Goal: Task Accomplishment & Management: Use online tool/utility

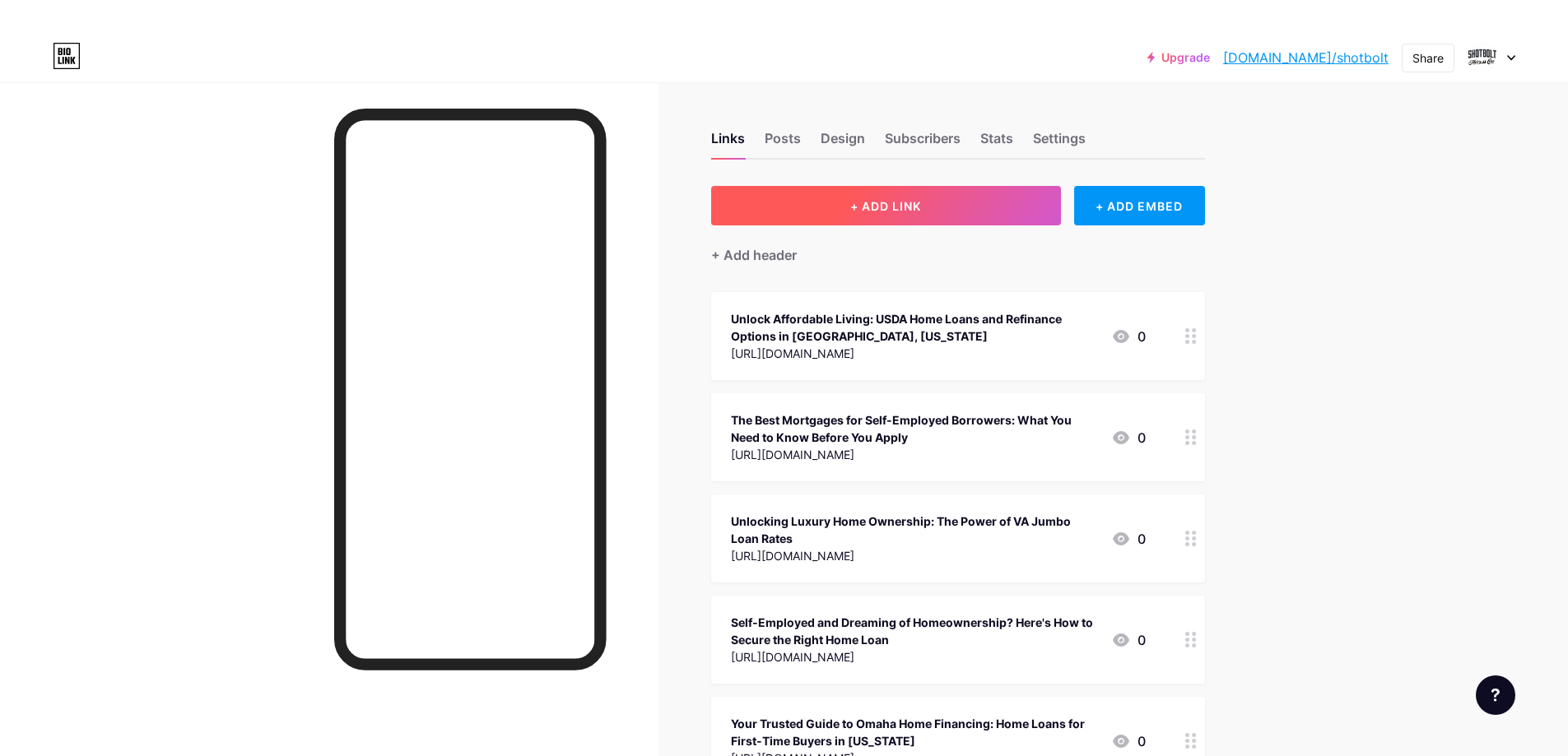
click at [853, 219] on button "+ ADD LINK" at bounding box center [886, 206] width 350 height 40
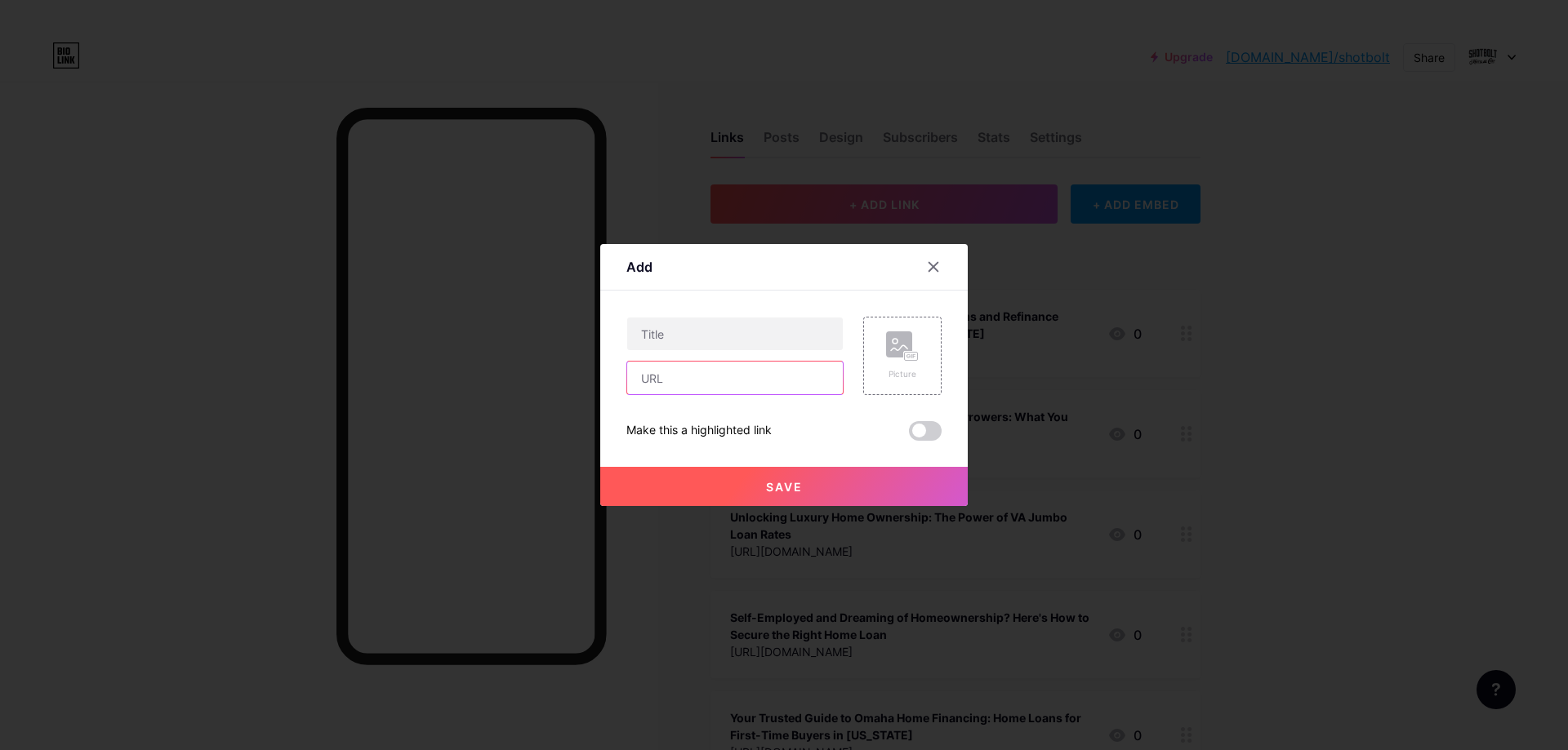
click at [753, 379] on input "text" at bounding box center [734, 378] width 215 height 33
paste input "[URL][DOMAIN_NAME]"
type input "[URL][DOMAIN_NAME]"
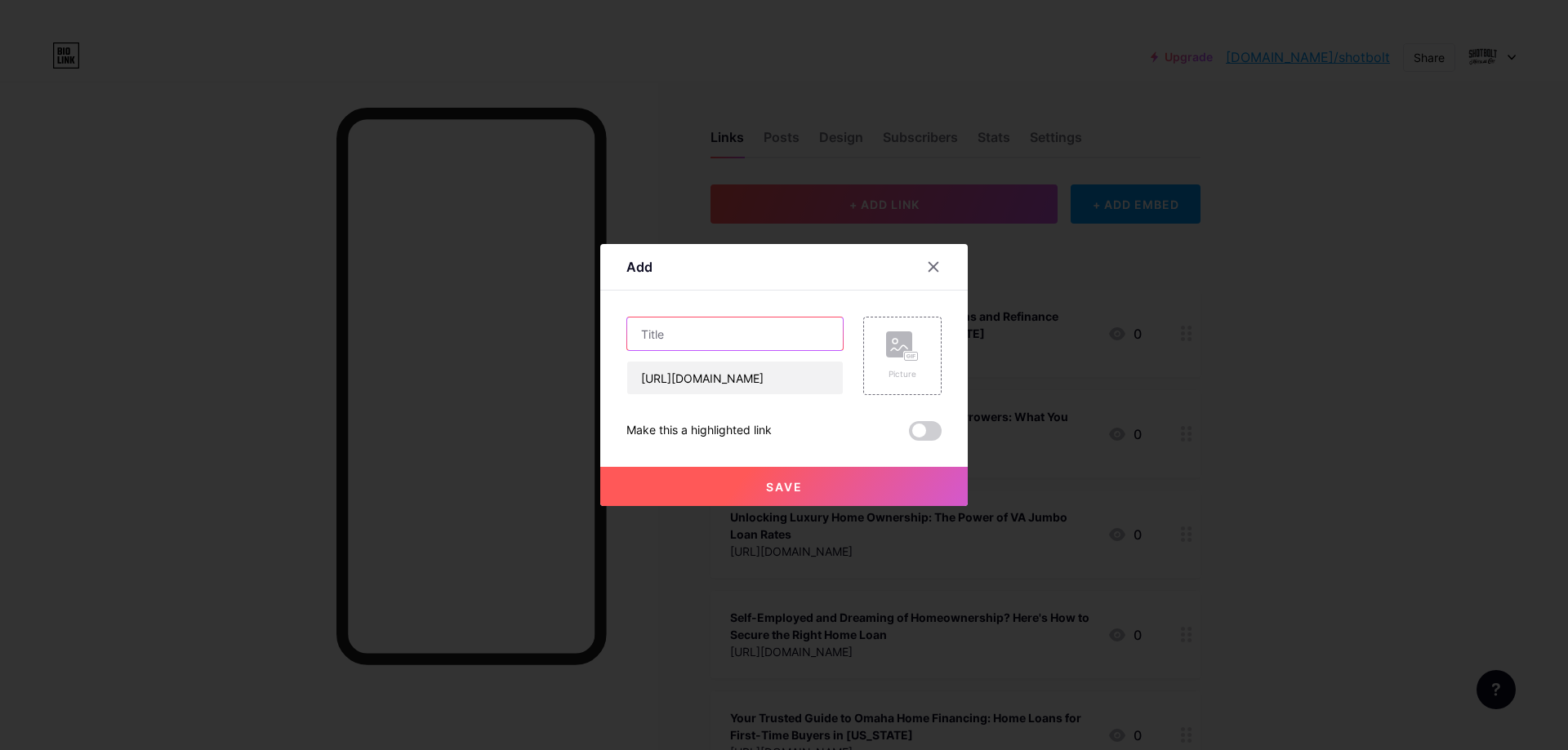
click at [669, 330] on input "text" at bounding box center [734, 333] width 215 height 33
paste input "Is Refinancing to Consolidate Debt a Smart Move?"
type input "Is Refinancing to Consolidate Debt a Smart Move?"
click at [724, 491] on button "Save" at bounding box center [784, 487] width 368 height 39
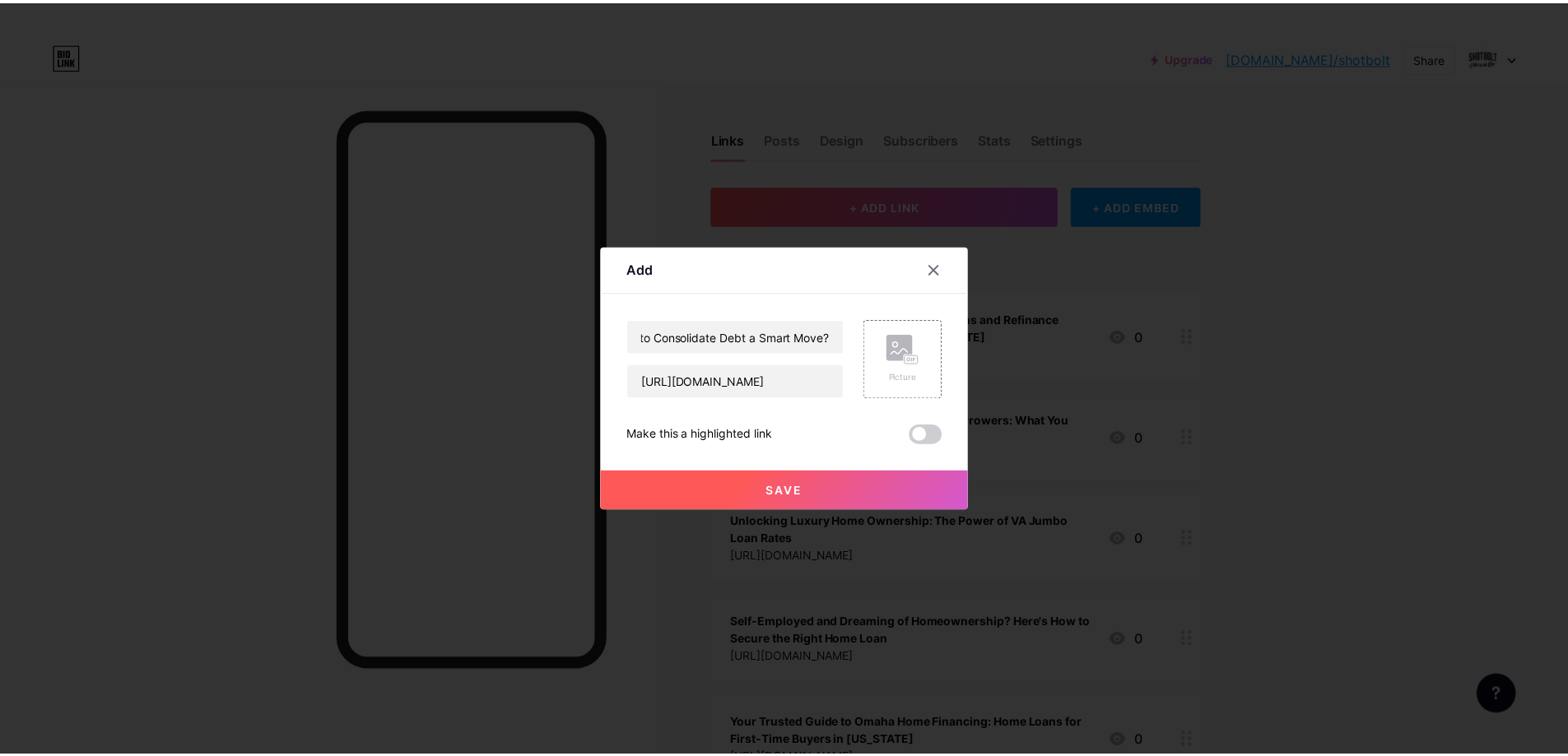
scroll to position [0, 0]
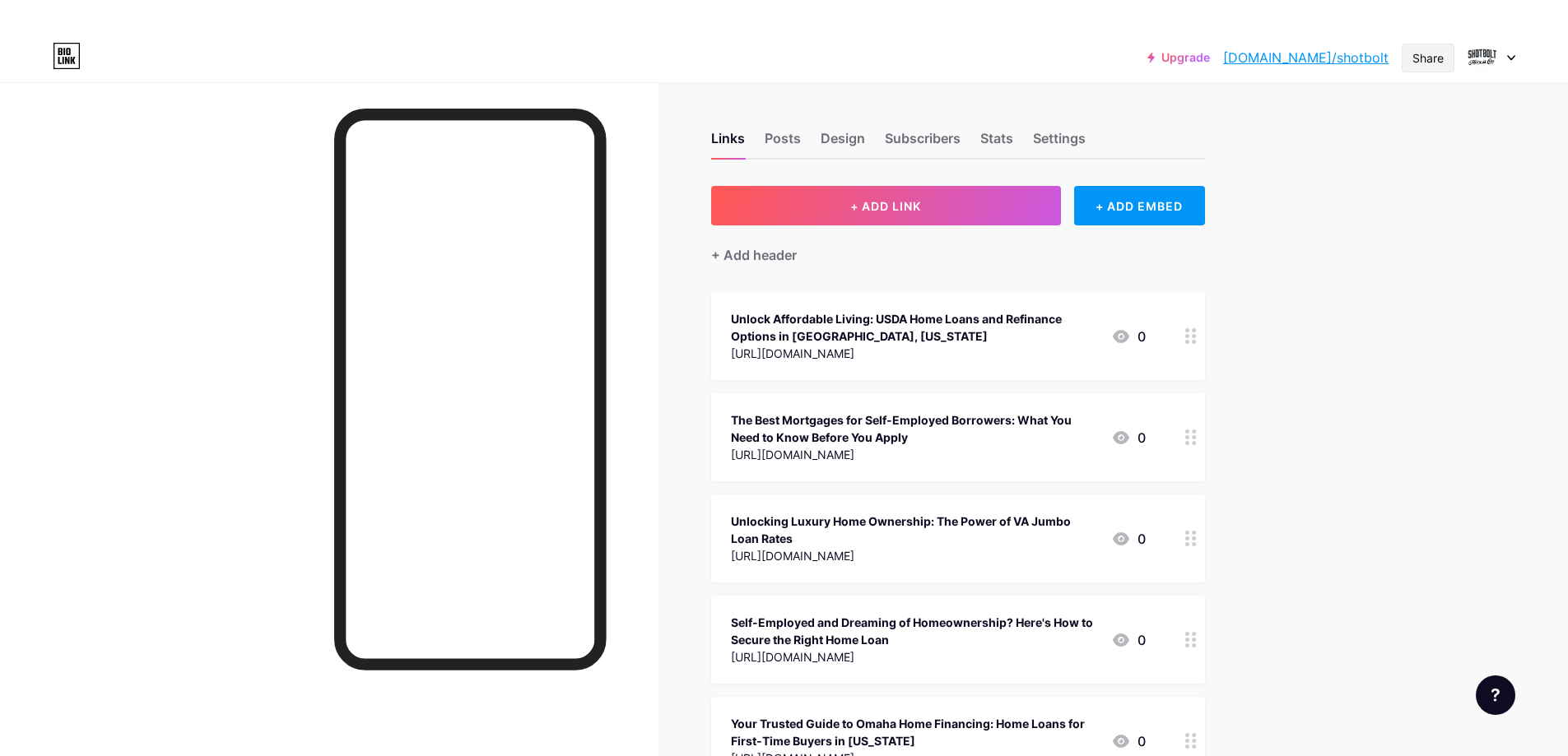
click at [1417, 60] on div "Share" at bounding box center [1428, 58] width 31 height 17
click at [1259, 112] on div "Copy link" at bounding box center [1331, 118] width 245 height 40
